Goal: Transaction & Acquisition: Obtain resource

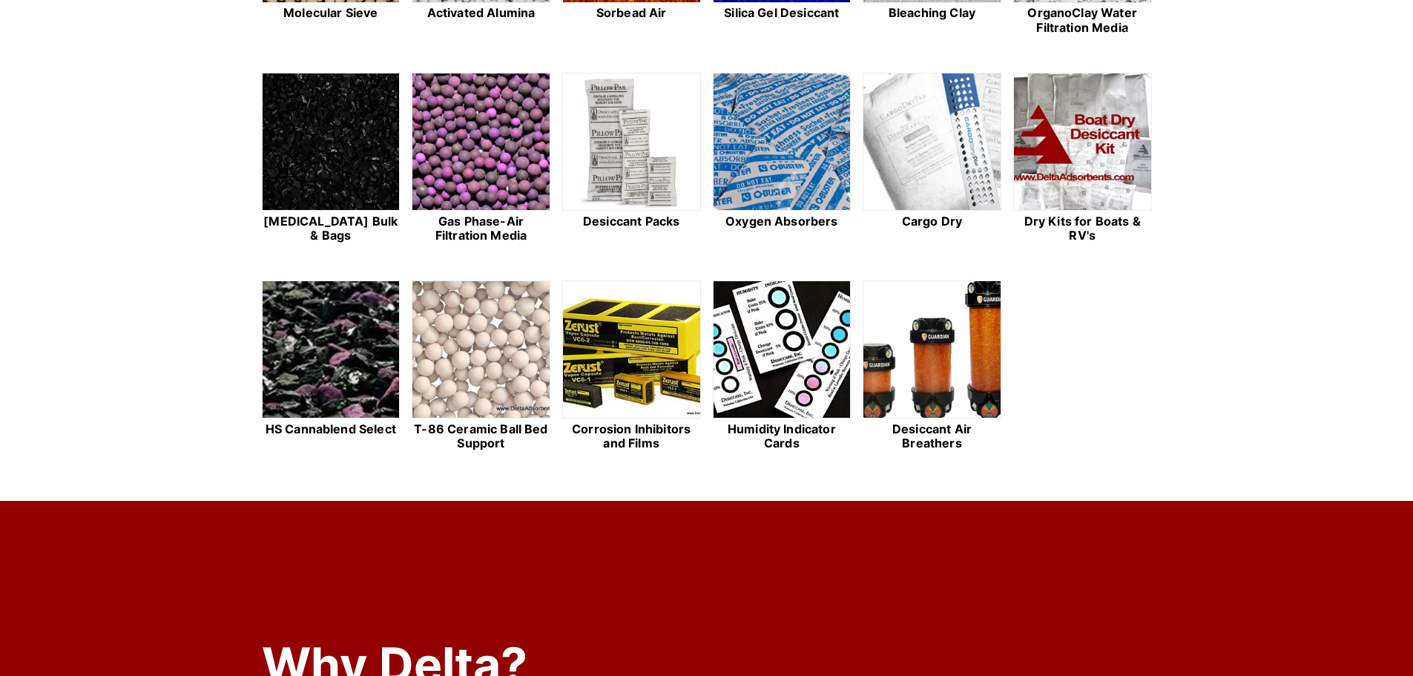
scroll to position [371, 0]
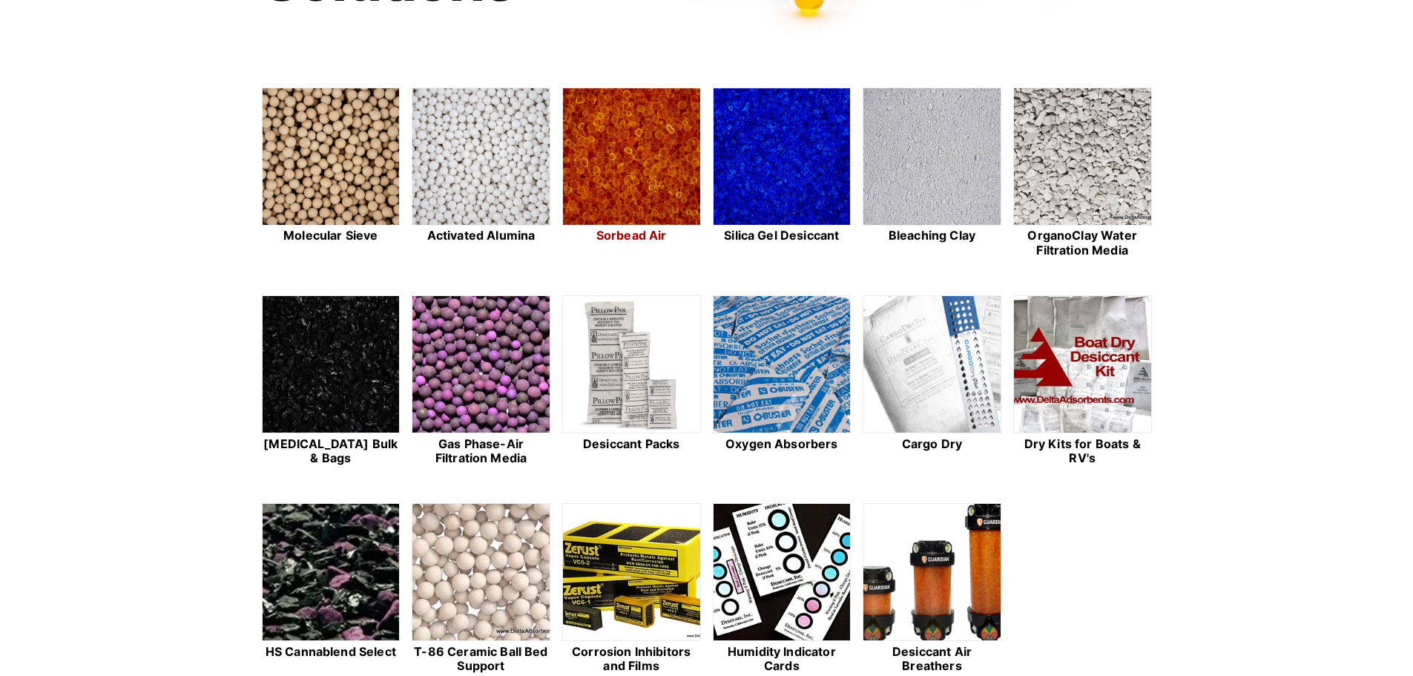
click at [656, 191] on img at bounding box center [631, 157] width 137 height 138
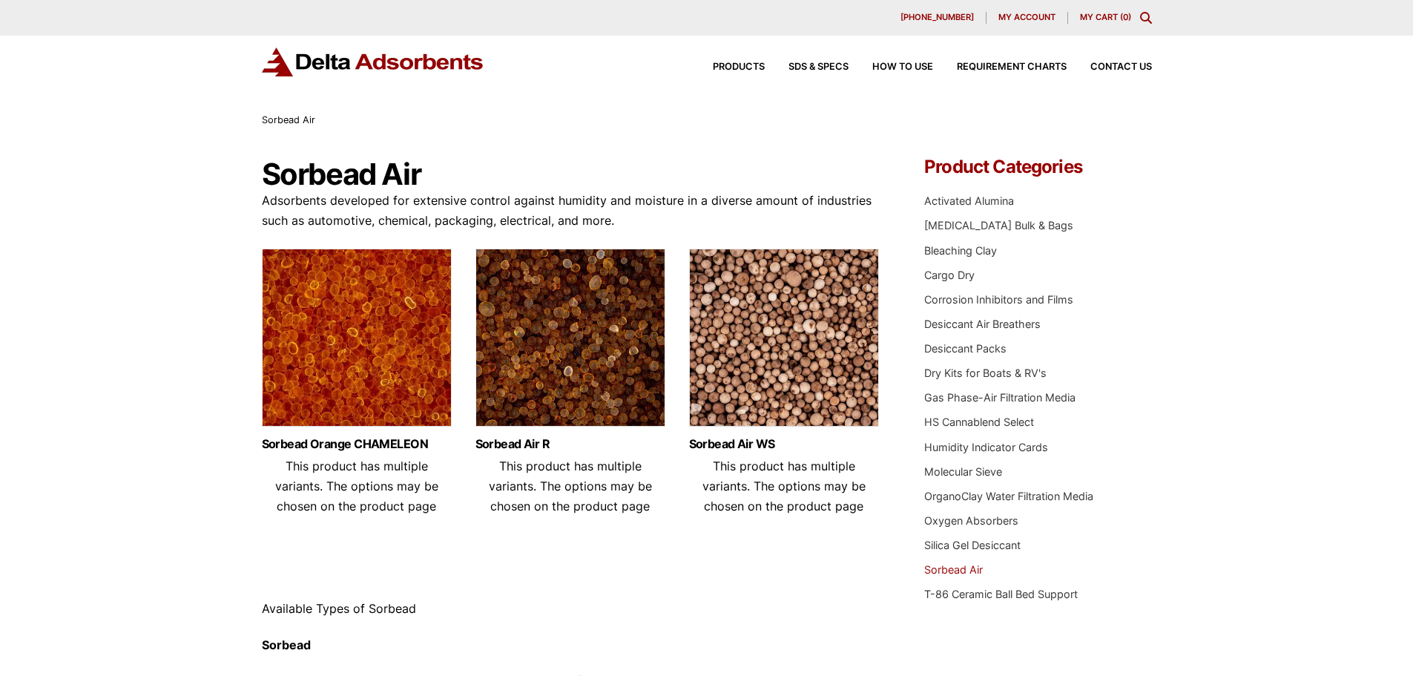
click at [384, 346] on img at bounding box center [357, 340] width 190 height 185
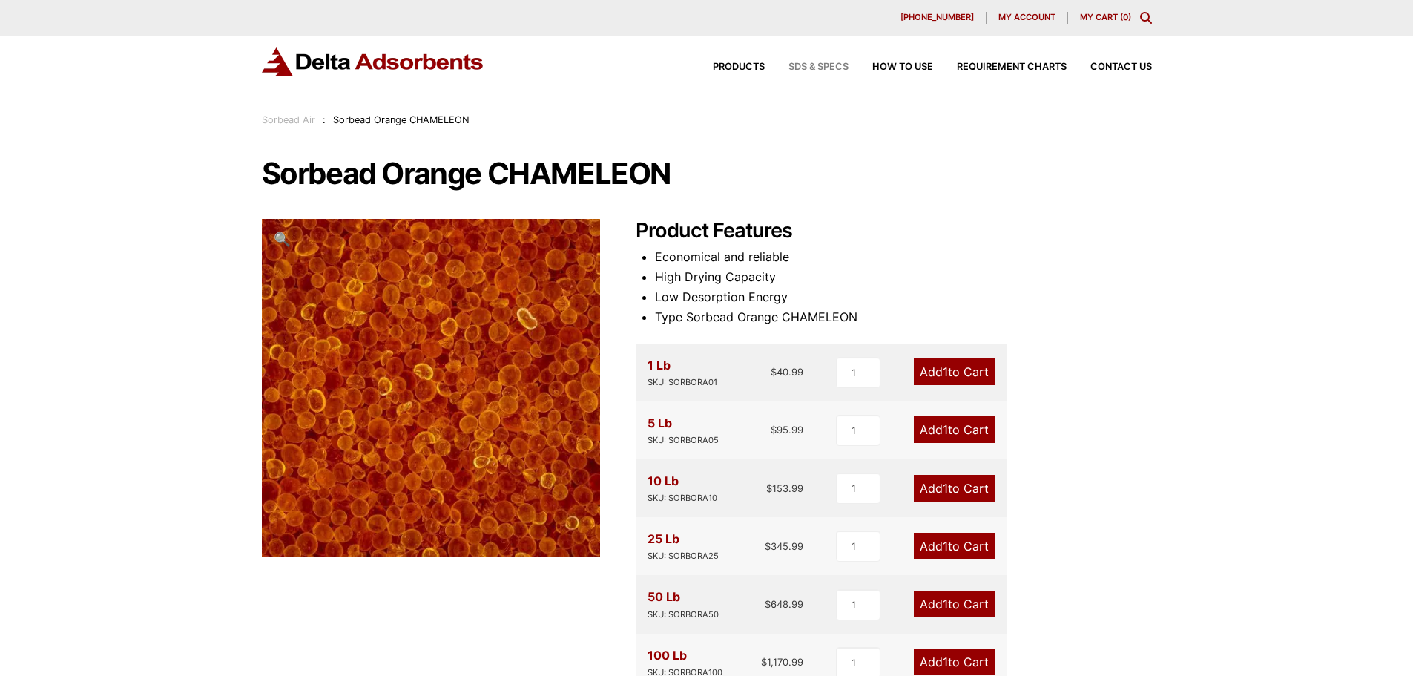
click at [814, 67] on span "SDS & SPECS" at bounding box center [818, 67] width 60 height 10
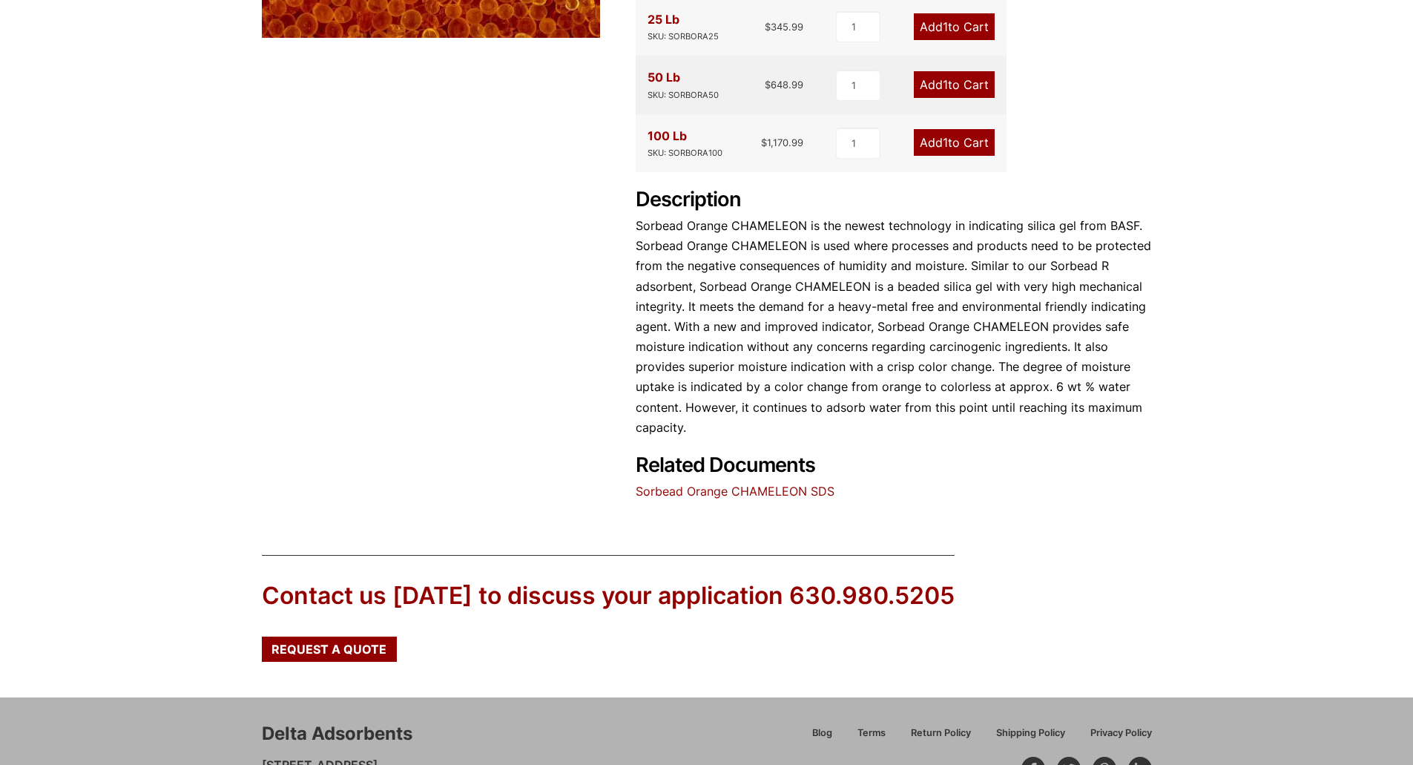
scroll to position [614, 0]
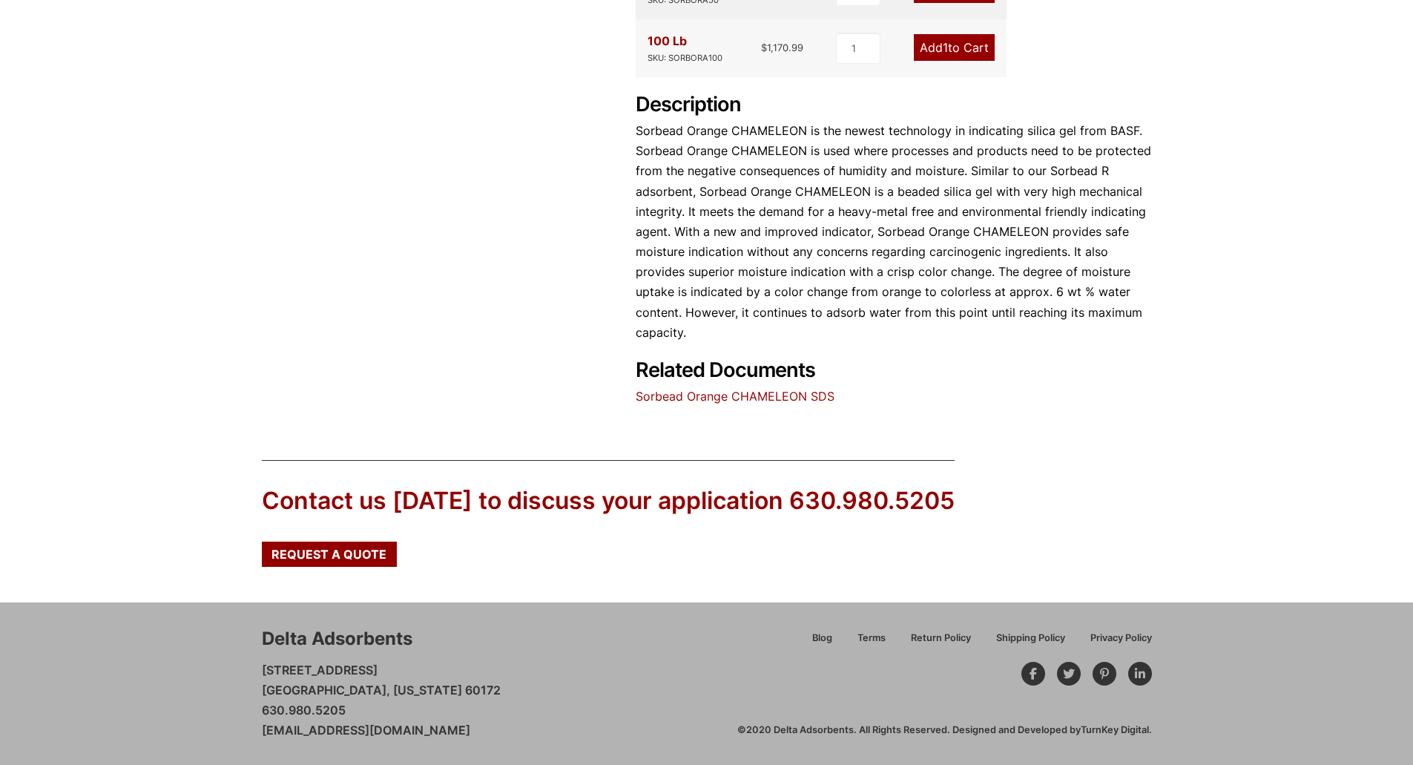
click at [735, 505] on div "Contact us [DATE] to discuss your application 630.980.5205" at bounding box center [608, 500] width 693 height 33
click at [538, 433] on div "Our website has detected that you are using an outdated browser that will preve…" at bounding box center [706, 75] width 1413 height 1379
click at [360, 549] on span "Request a Quote" at bounding box center [328, 554] width 115 height 12
click at [721, 395] on link "Sorbead Orange CHAMELEON SDS" at bounding box center [734, 396] width 199 height 15
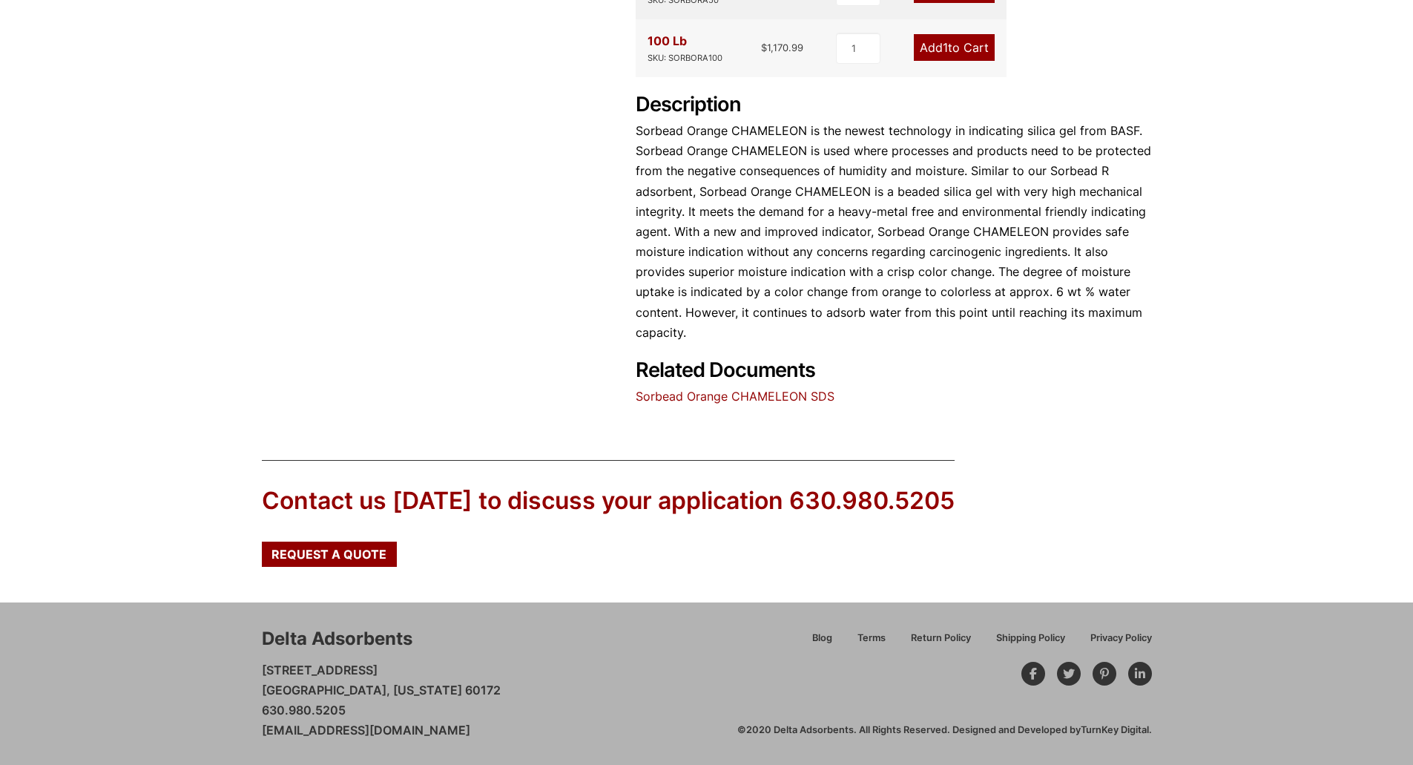
click at [616, 590] on div "Contact us today to discuss your application 630.980.5205 Request a Quote" at bounding box center [706, 519] width 1413 height 166
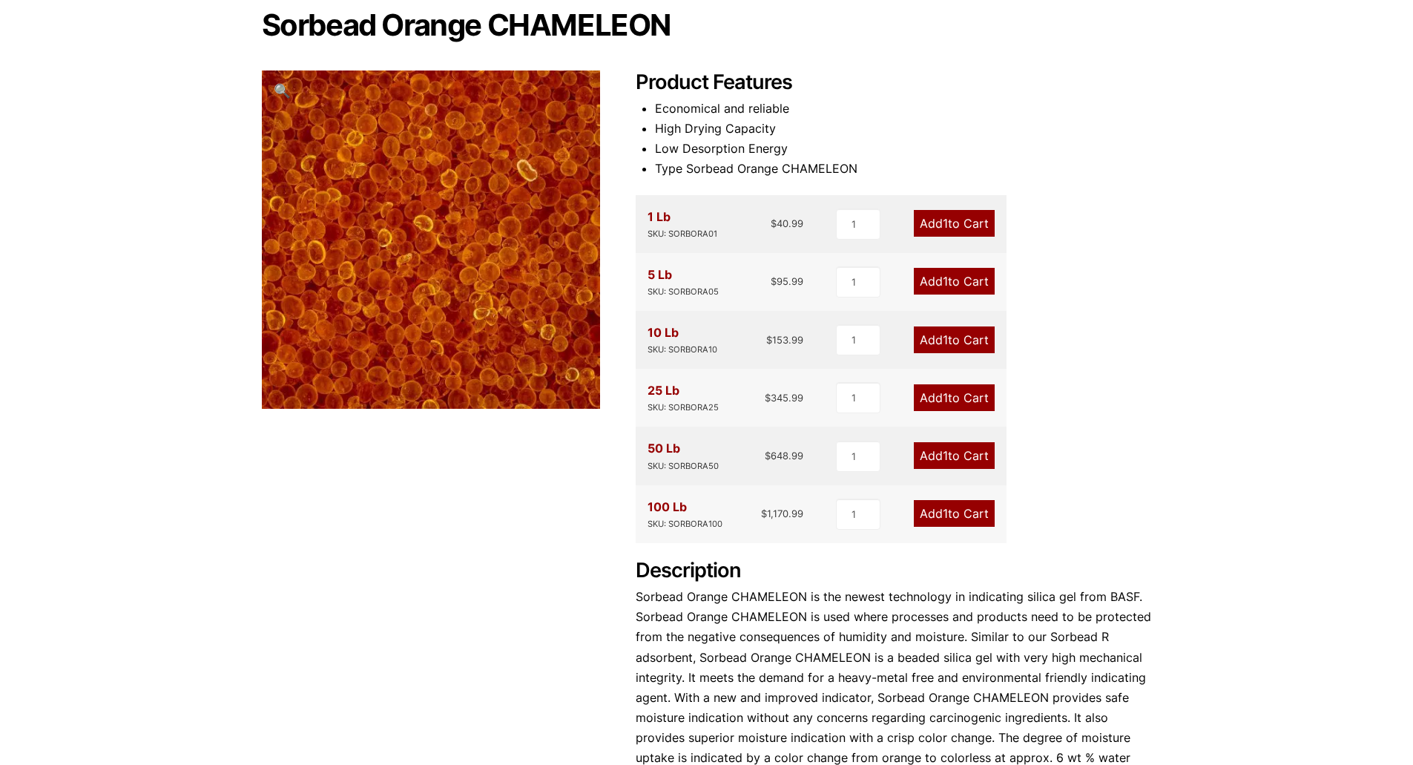
scroll to position [0, 0]
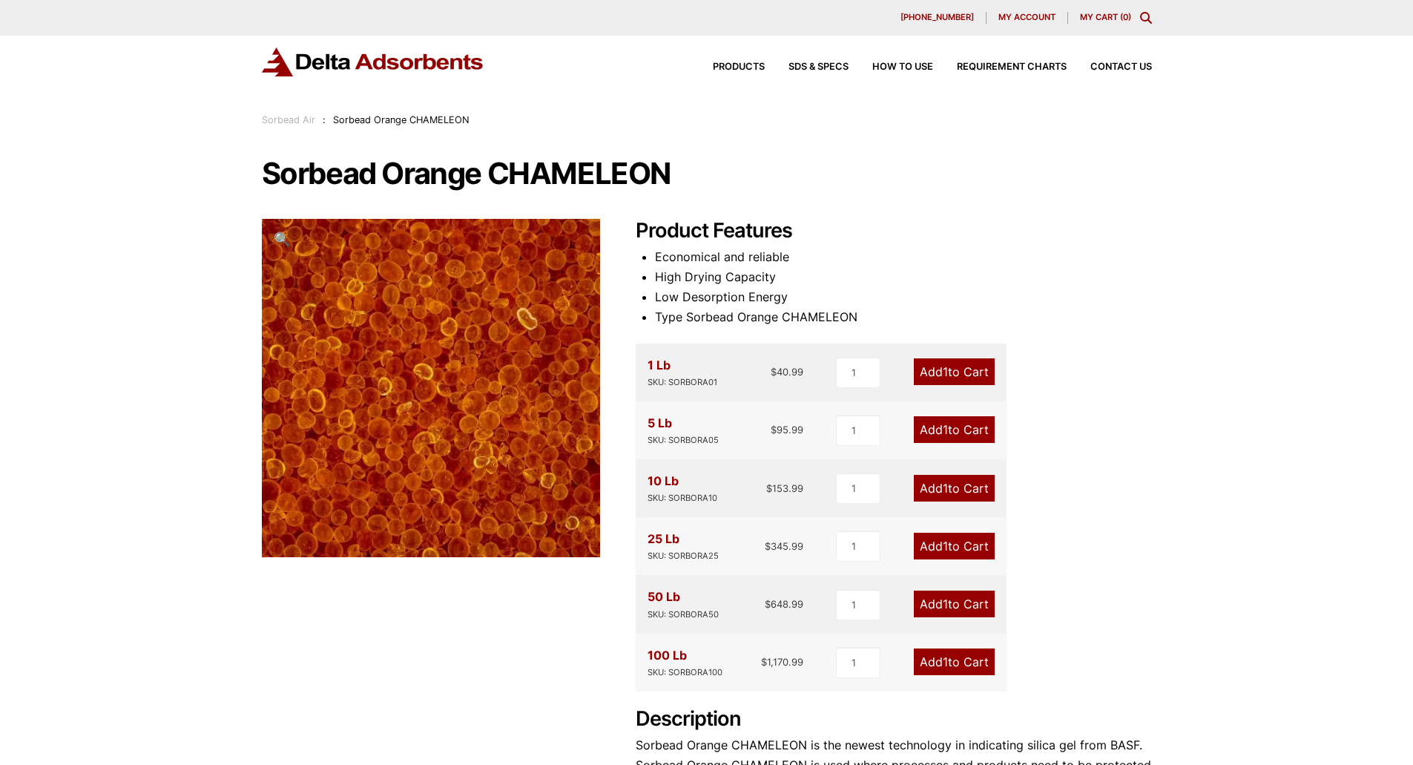
click at [729, 129] on div "Our website has detected that you are using an outdated browser that will preve…" at bounding box center [706, 689] width 1413 height 1379
click at [155, 539] on div "Our website has detected that you are using an outdated browser that will preve…" at bounding box center [706, 689] width 1413 height 1379
click at [514, 648] on div "Sorbead Orange CHAMELEON 🔍 Product Features Economical and reliable High Drying…" at bounding box center [707, 589] width 890 height 862
drag, startPoint x: 469, startPoint y: 653, endPoint x: 433, endPoint y: 671, distance: 40.5
click at [469, 654] on div "Sorbead Orange CHAMELEON 🔍 Product Features Economical and reliable High Drying…" at bounding box center [707, 589] width 890 height 862
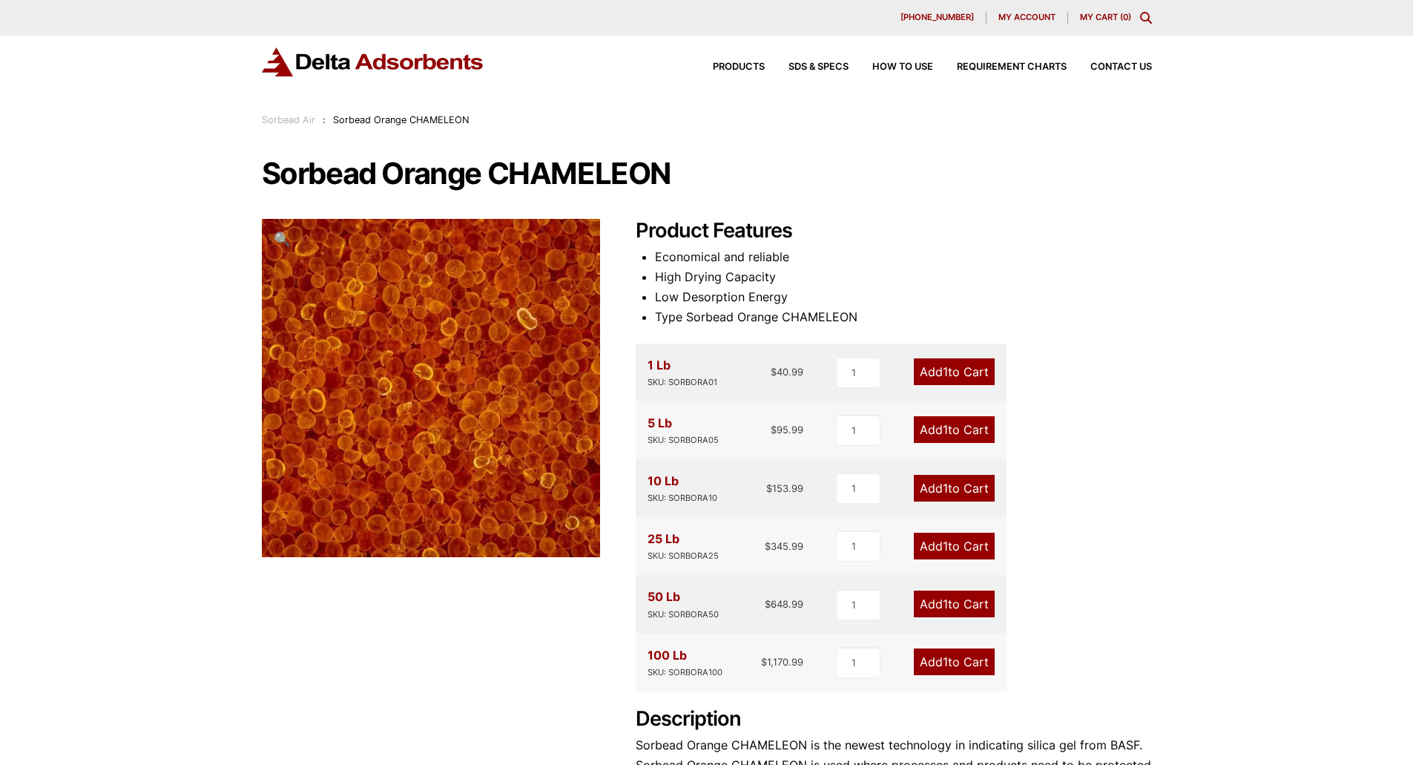
click at [547, 665] on div "Sorbead Orange CHAMELEON 🔍 Product Features Economical and reliable High Drying…" at bounding box center [707, 589] width 890 height 862
click at [1105, 504] on div "Product Features Economical and reliable High Drying Capacity Low Desorption En…" at bounding box center [893, 620] width 516 height 802
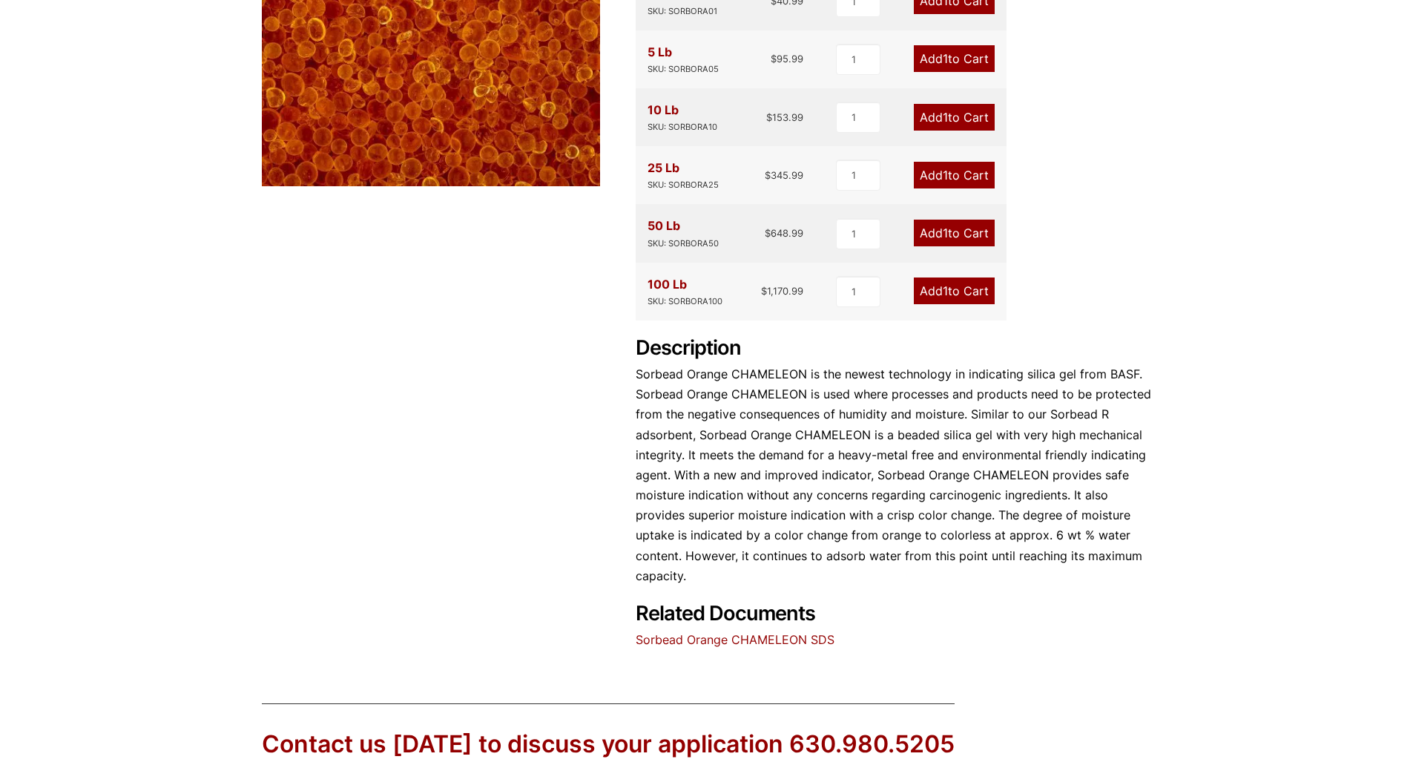
scroll to position [445, 0]
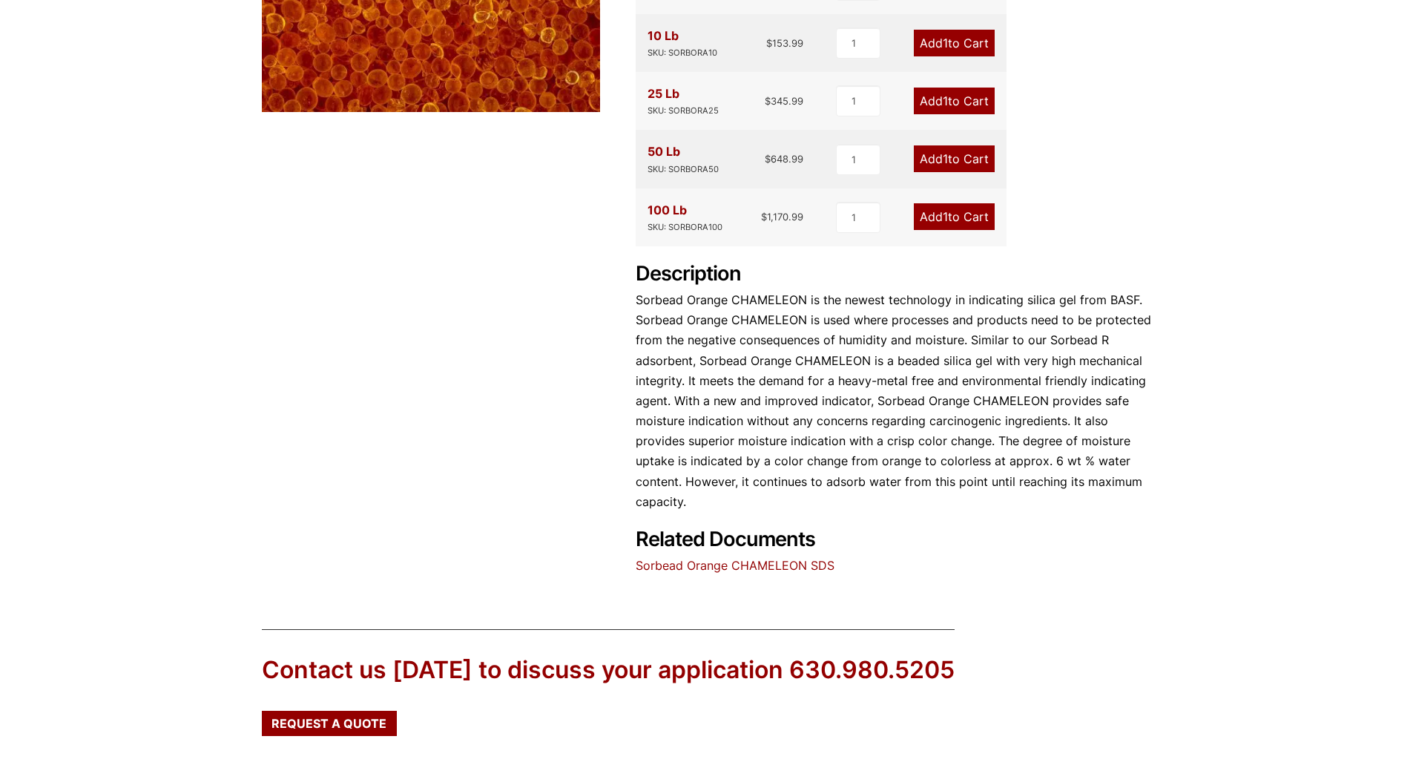
click at [713, 231] on div "SKU: SORBORA100" at bounding box center [684, 227] width 75 height 14
click at [710, 228] on div "SKU: SORBORA100" at bounding box center [684, 227] width 75 height 14
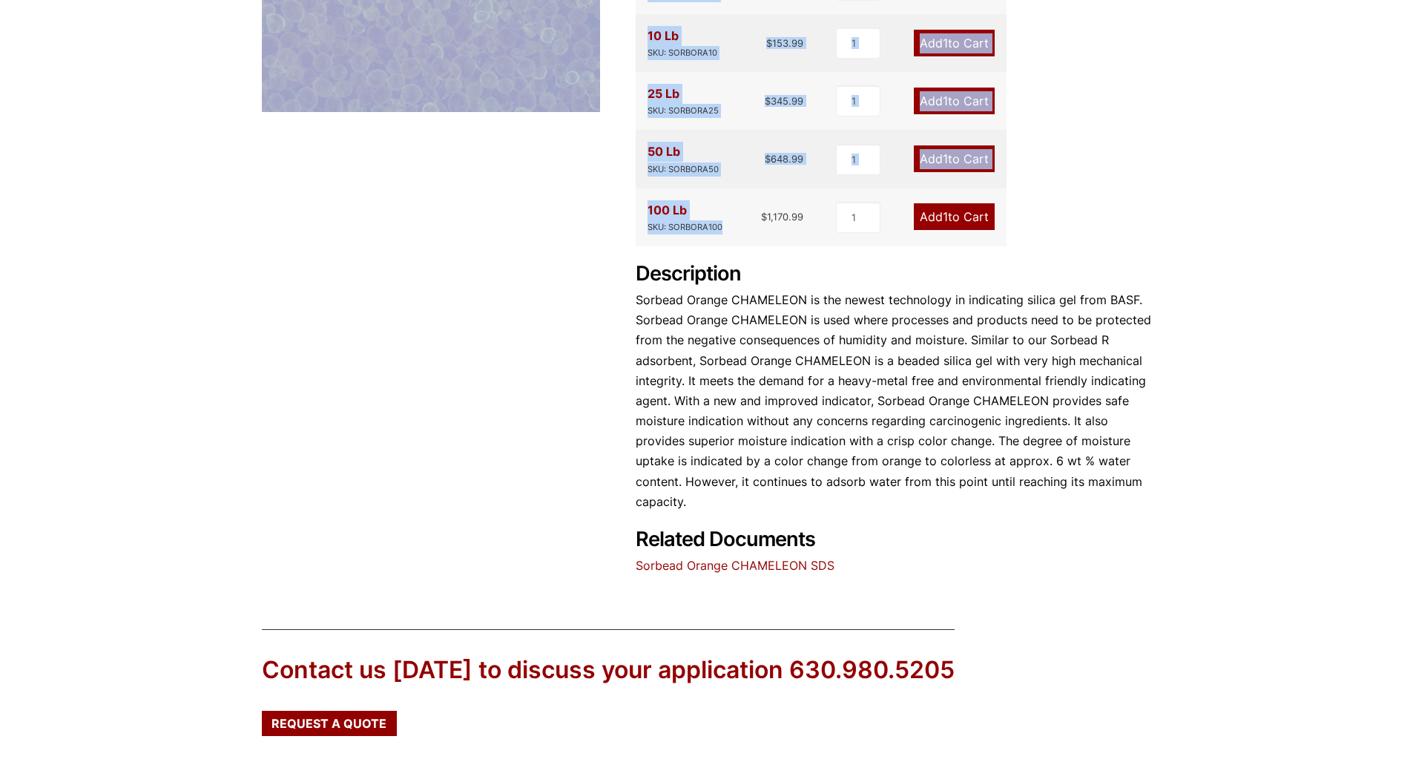
drag, startPoint x: 750, startPoint y: 228, endPoint x: 634, endPoint y: 208, distance: 117.4
click at [634, 208] on div "Sorbead Orange CHAMELEON 🔍 Product Features Economical and reliable High Drying…" at bounding box center [707, 144] width 890 height 862
click at [721, 231] on div "SKU: SORBORA100" at bounding box center [684, 227] width 75 height 14
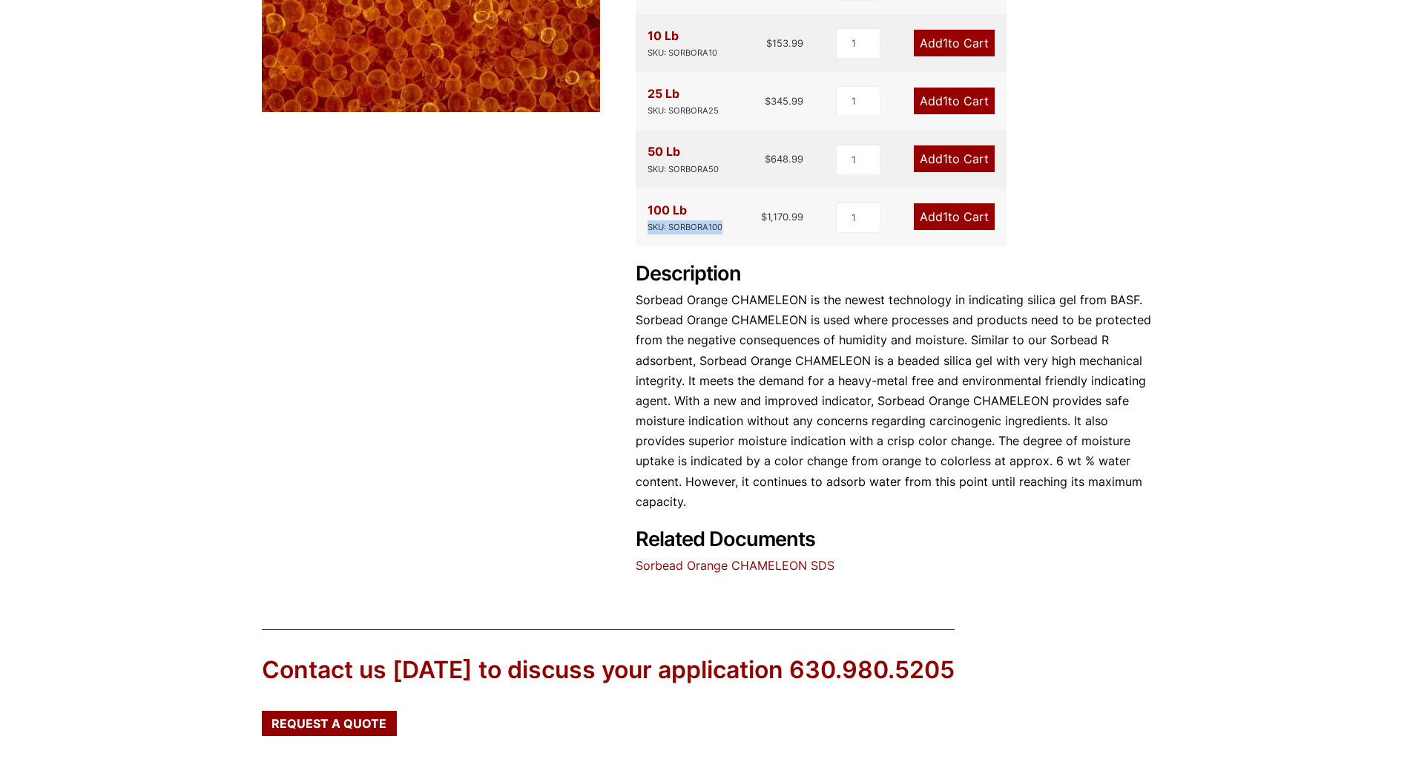
drag, startPoint x: 690, startPoint y: 227, endPoint x: 646, endPoint y: 214, distance: 45.7
click at [646, 214] on div "100 Lb SKU: SORBORA100 $ 1,170.99 1 Add 1 to Cart" at bounding box center [820, 217] width 371 height 58
copy div "100 Lb SKU: SORBORA100"
click at [355, 675] on span "Request a Quote" at bounding box center [328, 723] width 115 height 12
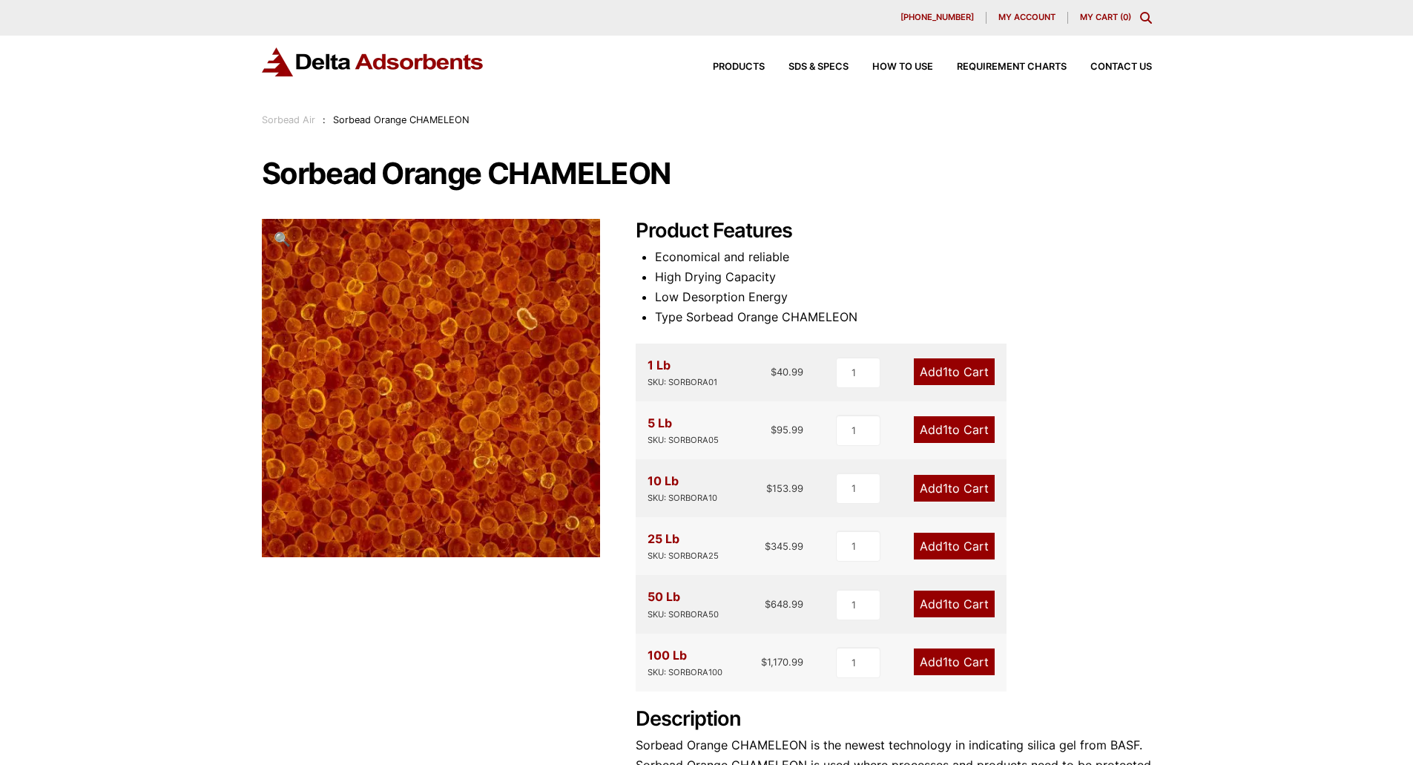
click at [1153, 436] on div "Our website has detected that you are using an outdated browser that will preve…" at bounding box center [706, 689] width 1413 height 1379
drag, startPoint x: 171, startPoint y: 237, endPoint x: 171, endPoint y: 257, distance: 20.0
click at [171, 238] on div "Our website has detected that you are using an outdated browser that will preve…" at bounding box center [706, 689] width 1413 height 1379
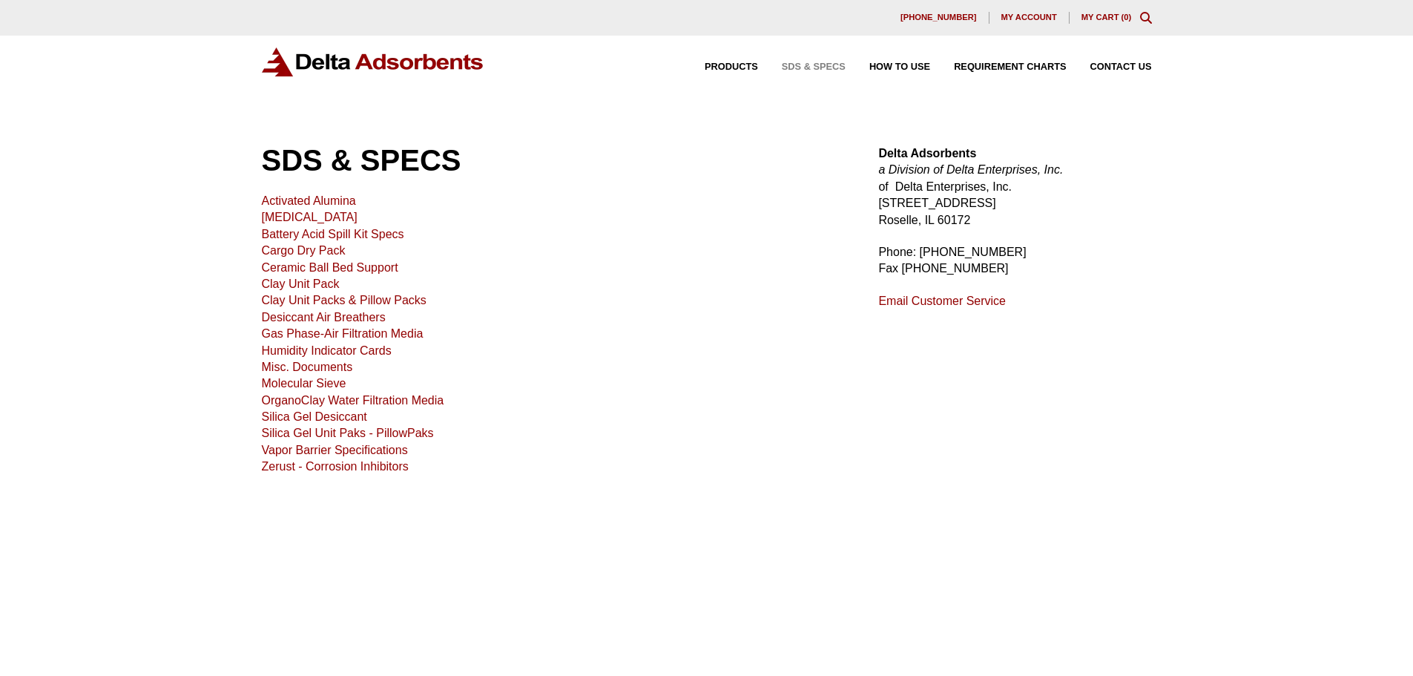
click at [338, 414] on link "Silica Gel Desiccant" at bounding box center [314, 416] width 105 height 13
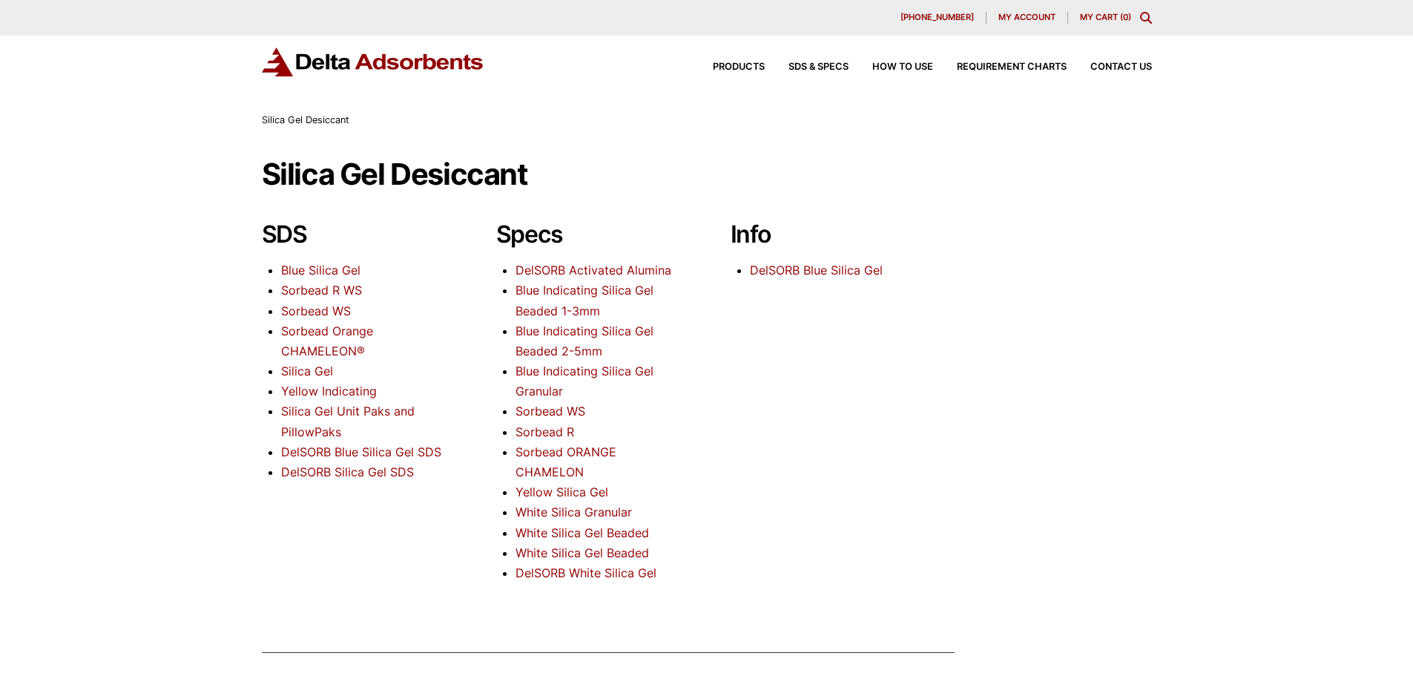
click at [331, 351] on link "Sorbead Orange CHAMELEON®" at bounding box center [327, 340] width 92 height 35
click at [171, 224] on div "Our website has detected that you are using an outdated browser that will preve…" at bounding box center [706, 478] width 1413 height 957
click at [705, 192] on div "Silica Gel Desiccant SDS Blue Silica Gel Sorbead R WS Sorbead WS Sorbead Orange…" at bounding box center [707, 378] width 890 height 440
click at [330, 352] on link "Sorbead Orange CHAMELEON®" at bounding box center [327, 340] width 92 height 35
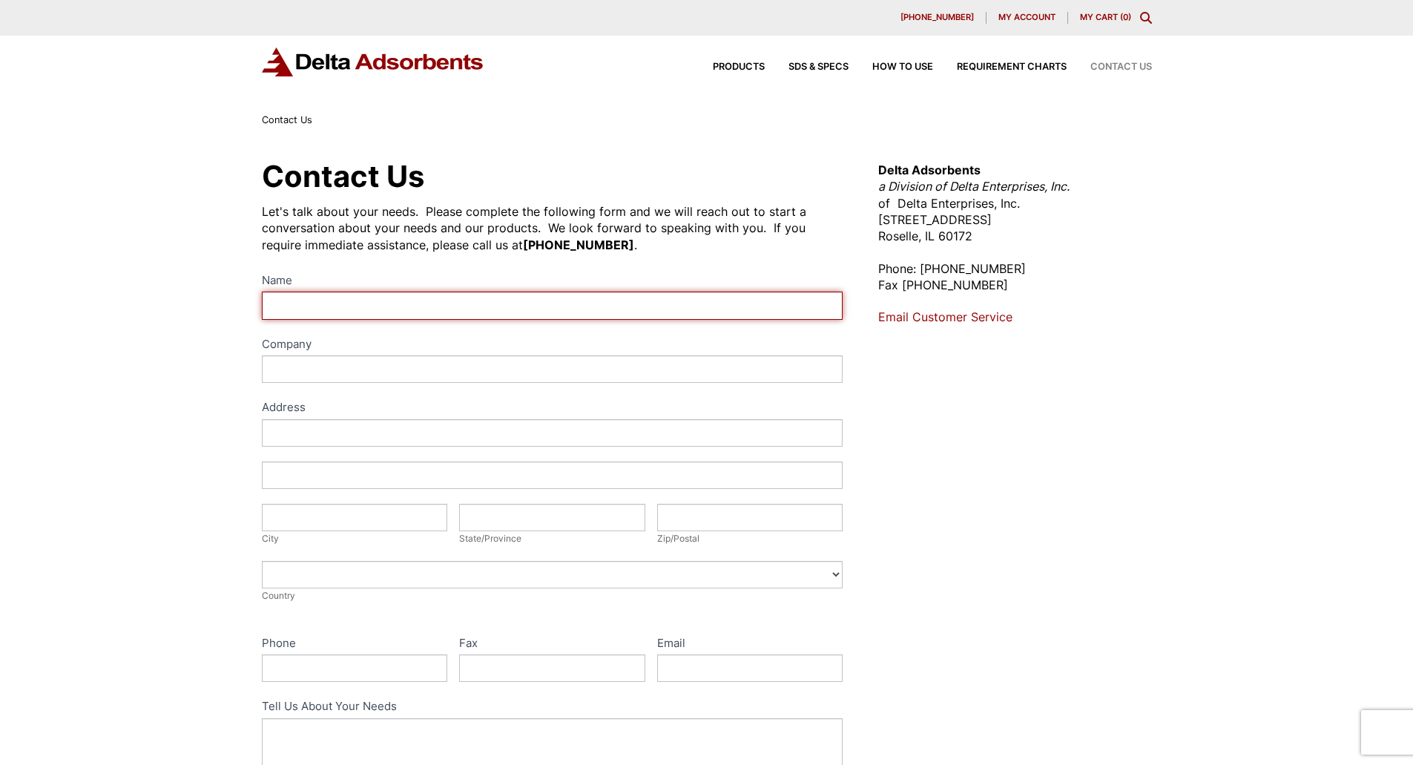
click at [451, 294] on input "Name" at bounding box center [552, 304] width 581 height 27
click at [498, 311] on input "Name" at bounding box center [552, 304] width 581 height 27
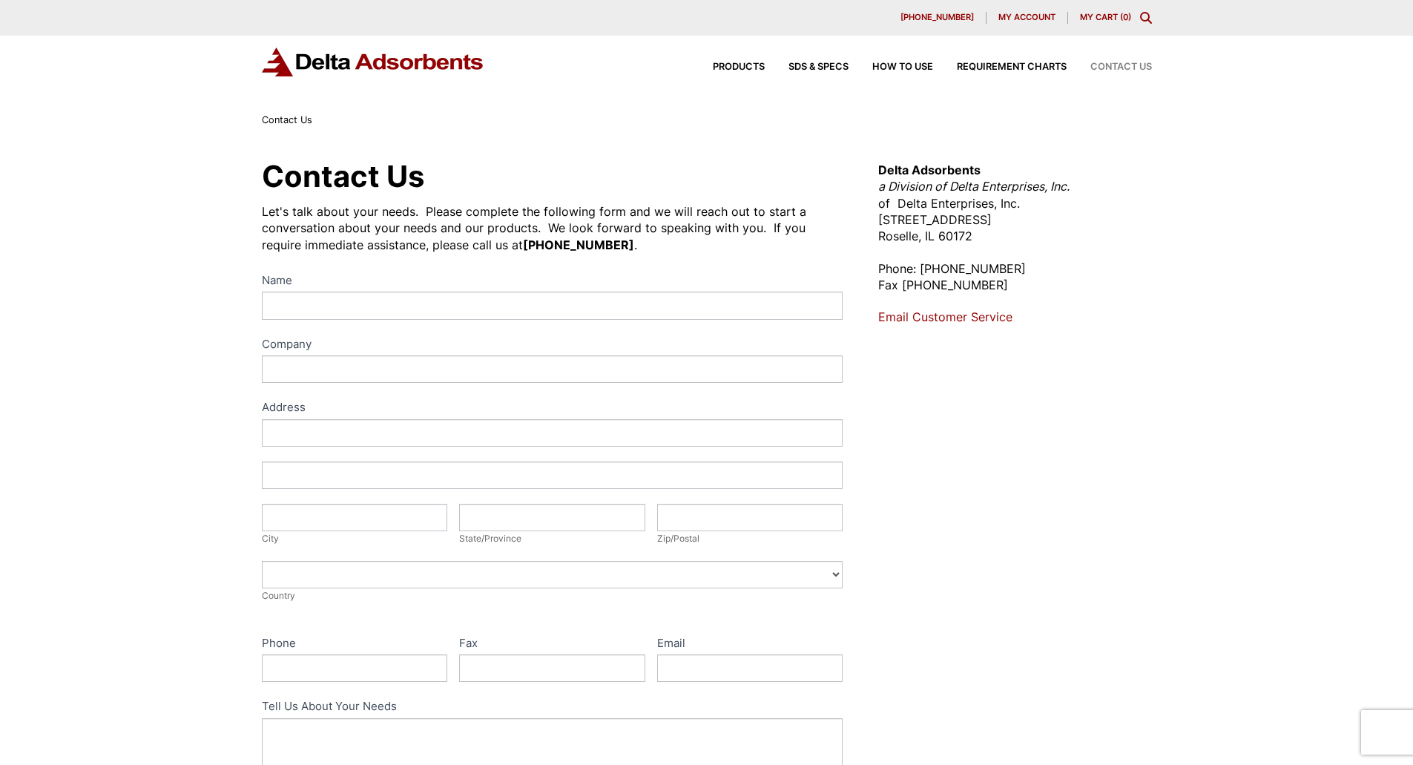
click at [533, 254] on div "Contact Us Let's talk about your needs. Please complete the following form and …" at bounding box center [552, 536] width 581 height 749
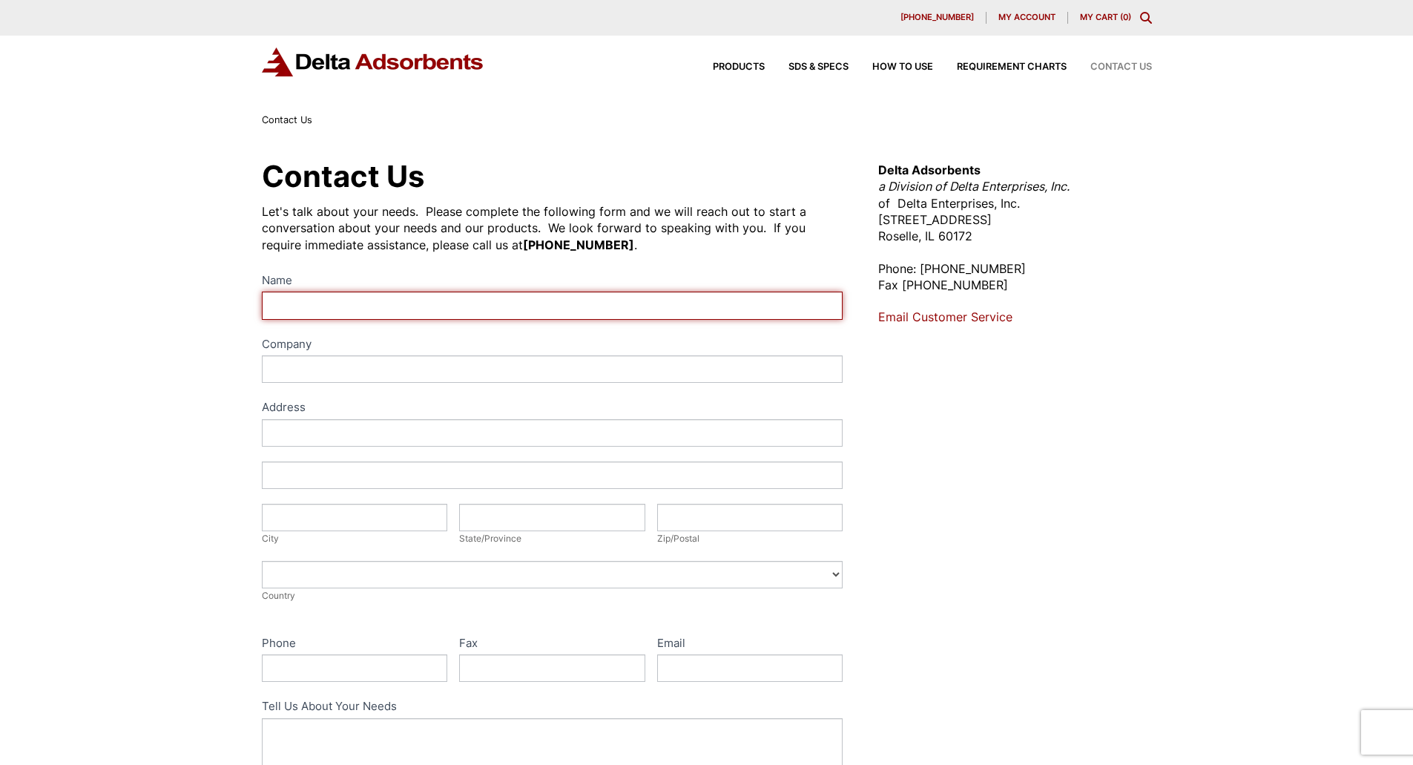
click at [340, 294] on input "Name" at bounding box center [552, 304] width 581 height 27
type input "[PERSON_NAME]"
type input "Eversource NH"
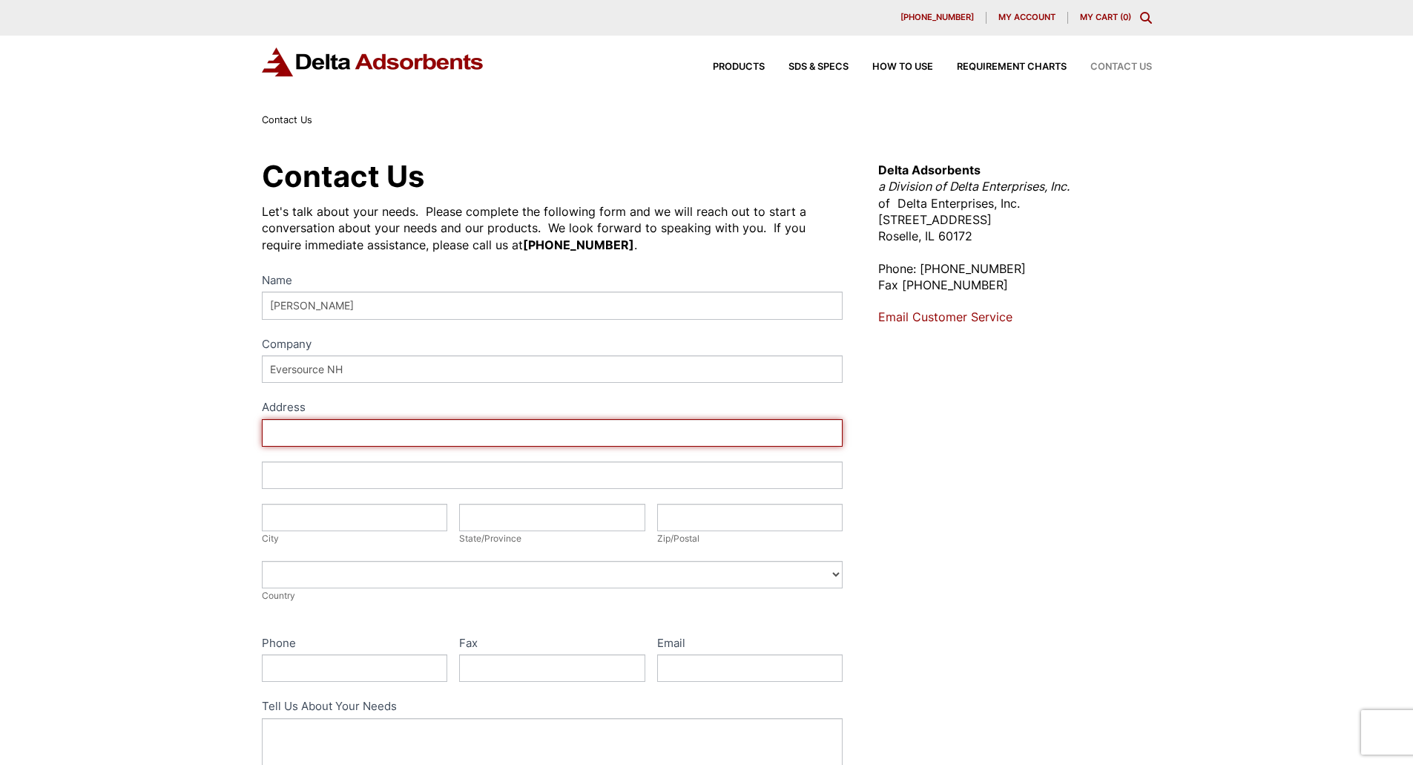
type input "[STREET_ADDRESS]"
type input "Hooksett"
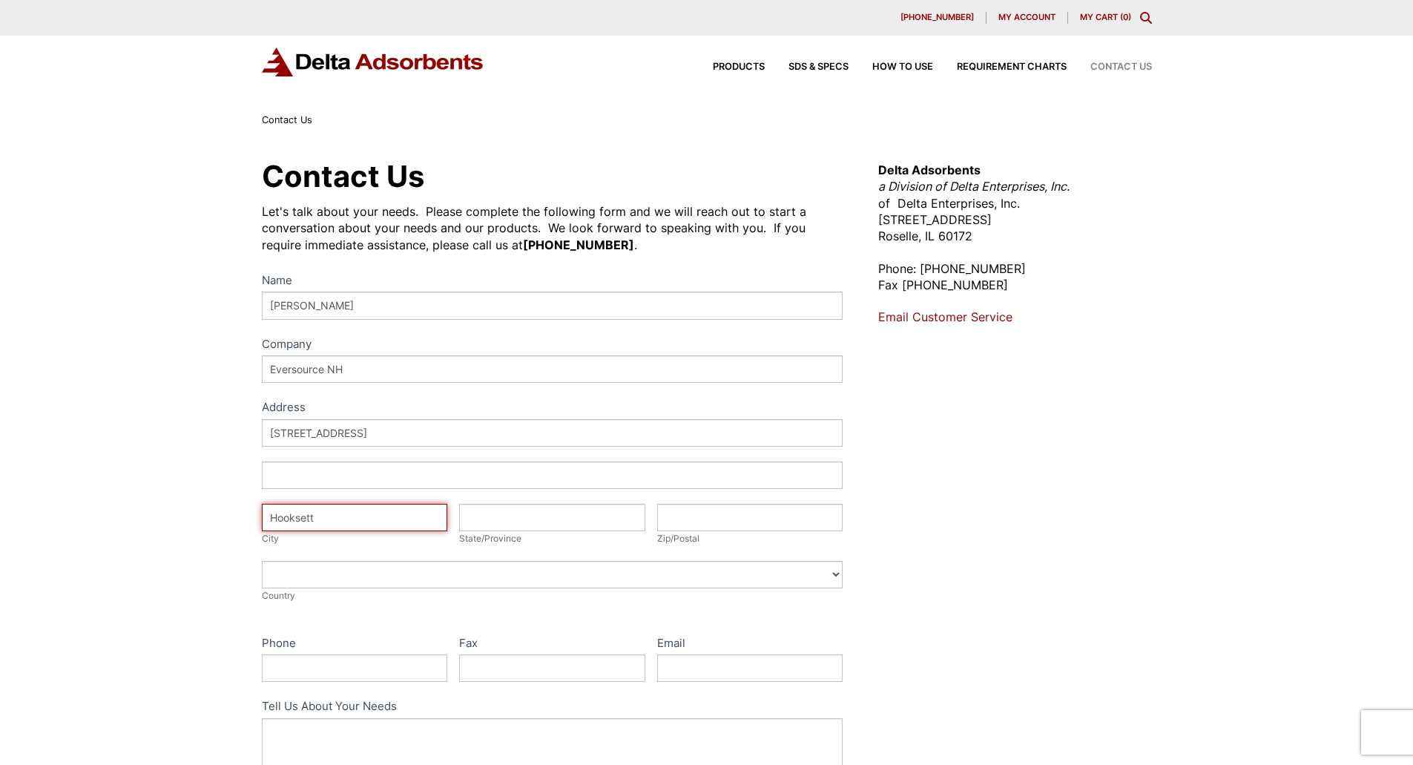
type input "[US_STATE]"
type input "03873"
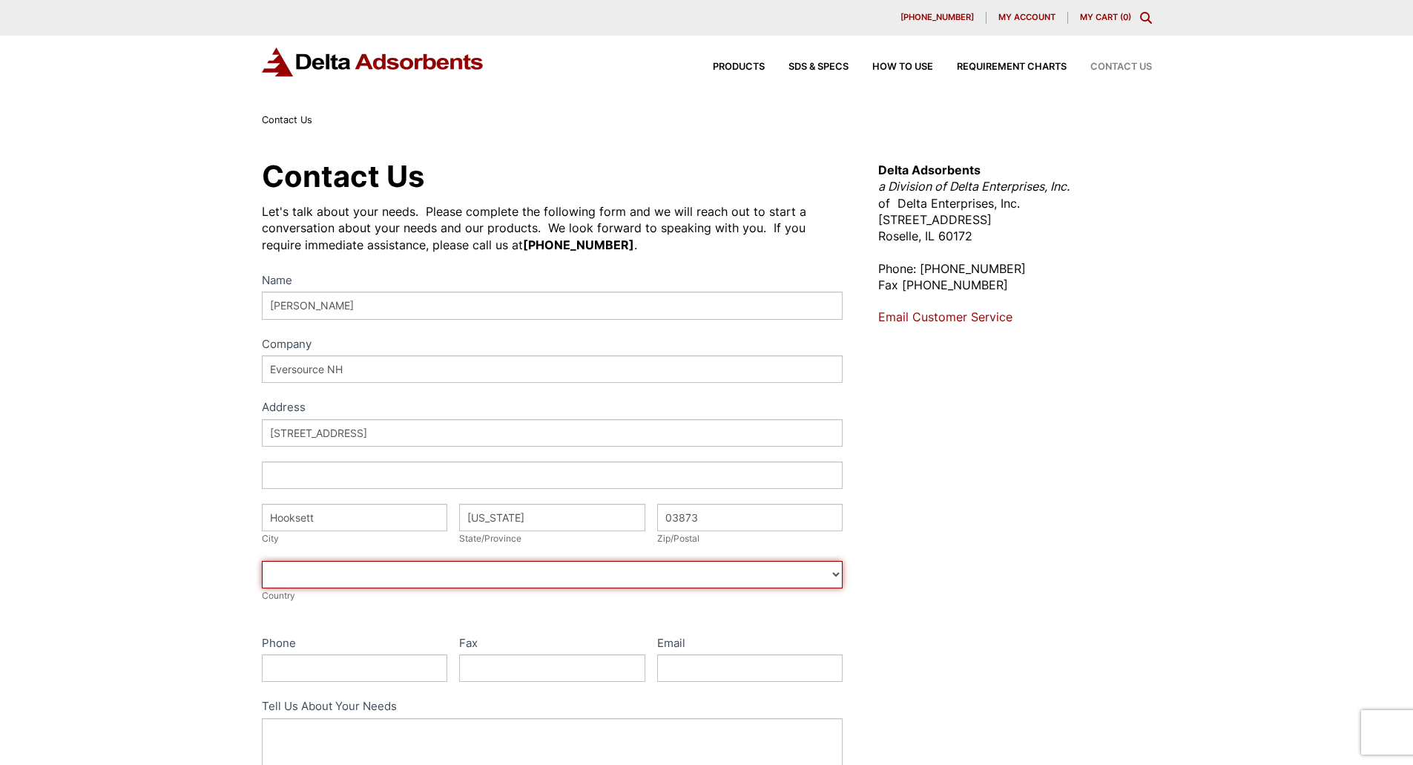
select select "[GEOGRAPHIC_DATA]"
type input "6035485861"
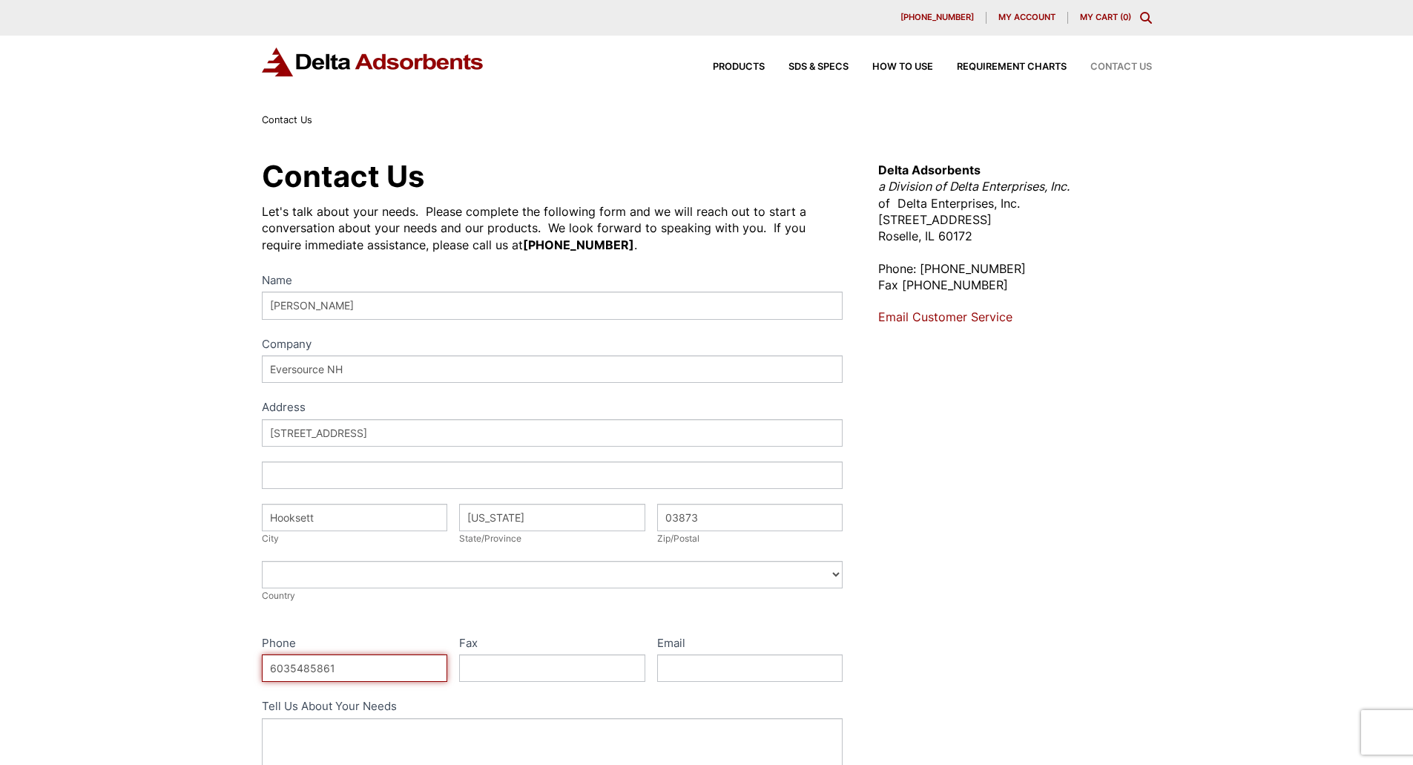
type input "[PERSON_NAME][EMAIL_ADDRESS][PERSON_NAME][DOMAIN_NAME]"
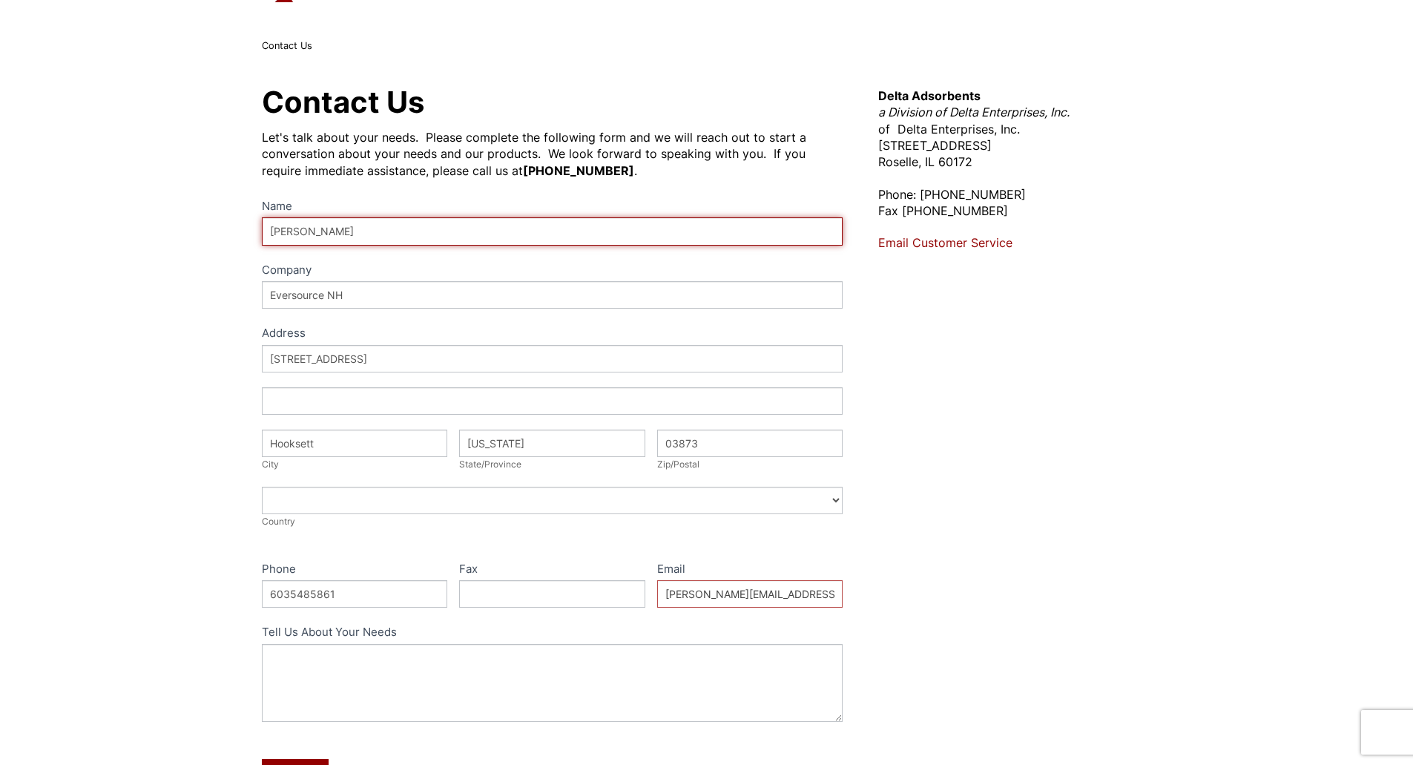
scroll to position [222, 0]
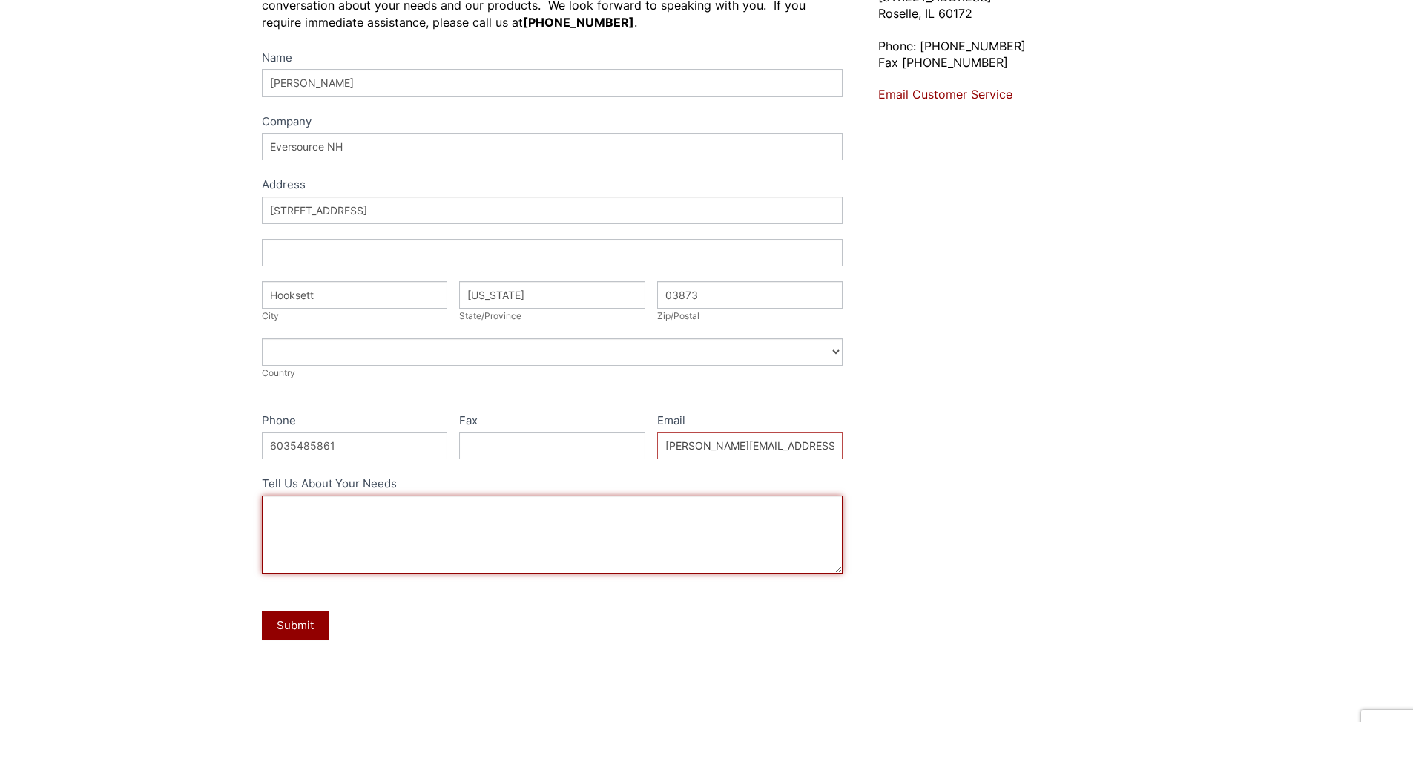
click at [420, 552] on textarea "Tell Us About Your Needs" at bounding box center [552, 534] width 581 height 78
paste textarea "100 Lb SKU: SORBORA100"
type textarea "Can you please provide a quote for 100 Lb SKU: SORBORA100 Thank You."
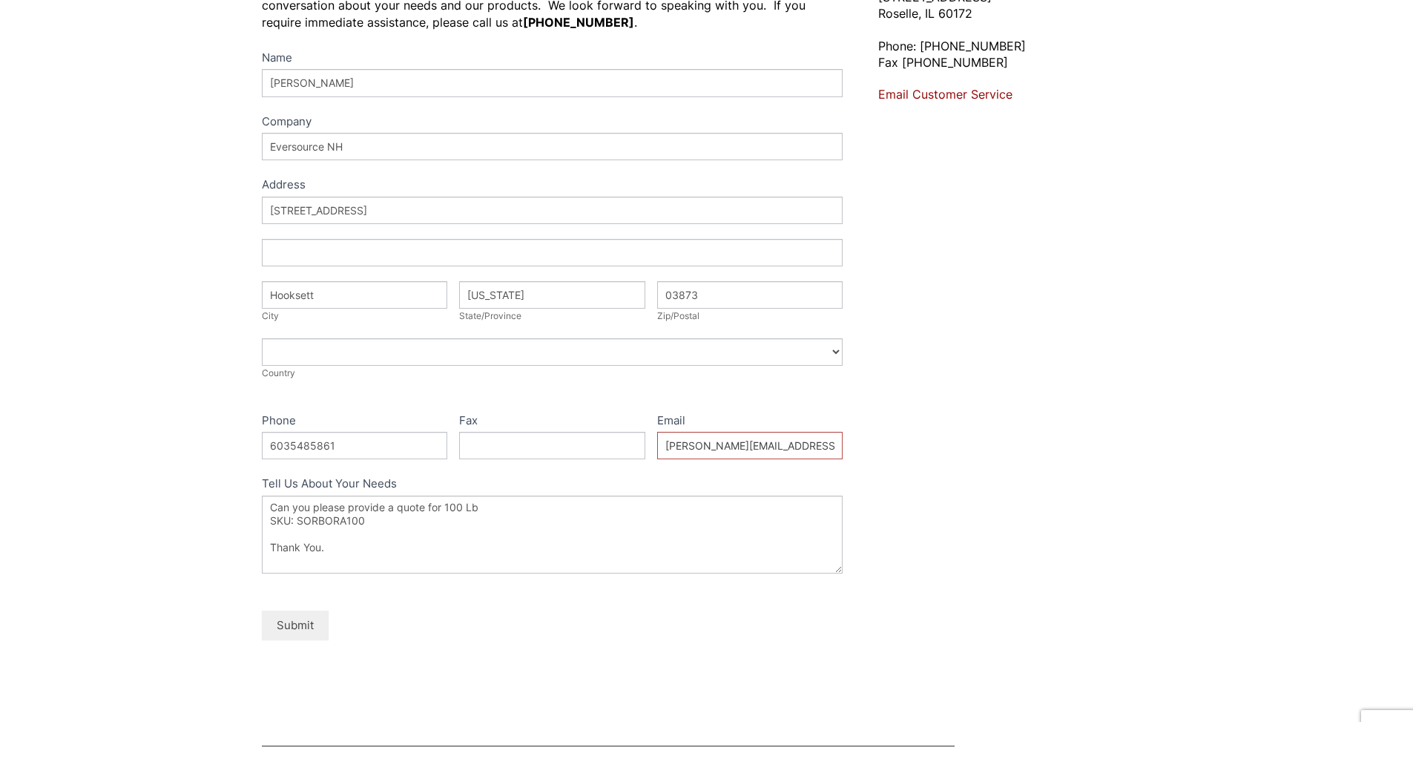
click at [291, 625] on button "Submit" at bounding box center [295, 624] width 67 height 29
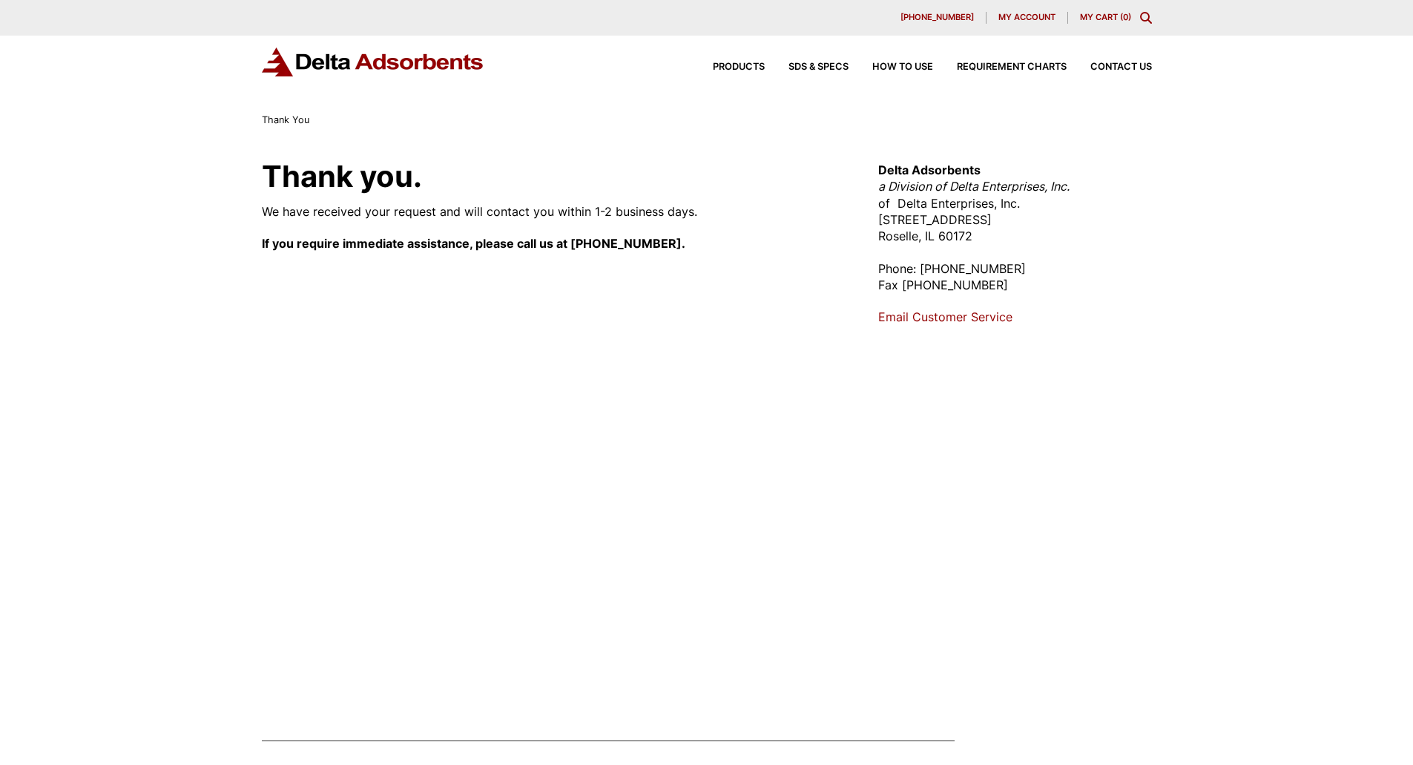
click at [465, 383] on div "Thank you. We have received your request and will contact you within 1-2 busine…" at bounding box center [552, 422] width 581 height 521
click at [576, 444] on div "Thank you. We have received your request and will contact you within 1-2 busine…" at bounding box center [552, 422] width 581 height 521
click at [374, 409] on div "Thank you. We have received your request and will contact you within 1-2 busine…" at bounding box center [552, 422] width 581 height 521
